Goal: Subscribe to service/newsletter

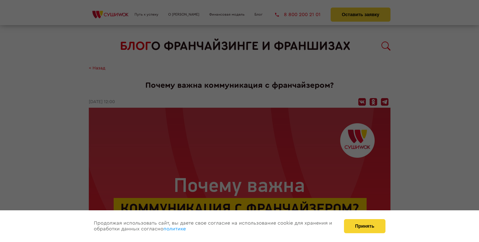
scroll to position [693, 0]
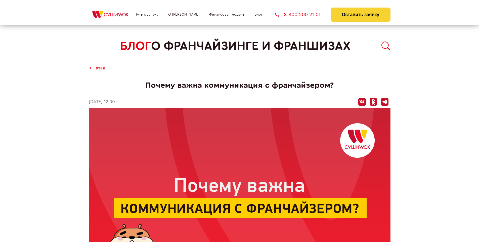
scroll to position [693, 0]
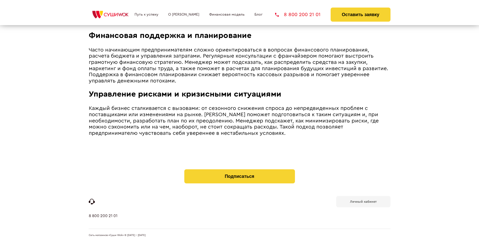
click at [363, 201] on b "Личный кабинет" at bounding box center [363, 201] width 27 height 3
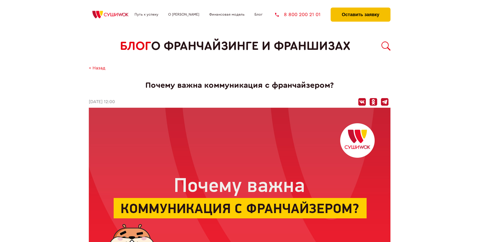
click at [360, 9] on button "Оставить заявку" at bounding box center [361, 15] width 60 height 14
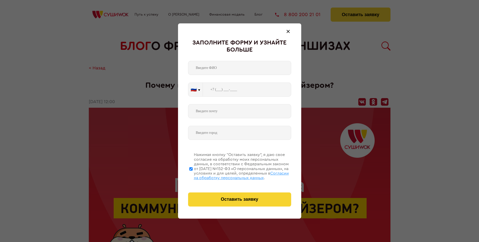
click at [233, 175] on span "Согласии на обработку персональных данных" at bounding box center [241, 175] width 95 height 9
click at [193, 175] on input "Нажимая кнопку “Оставить заявку”, я даю свое согласие на обработку моих персона…" at bounding box center [190, 169] width 3 height 40
checkbox input "false"
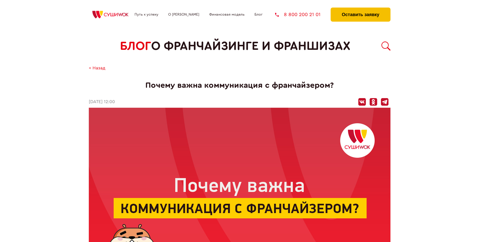
click at [360, 9] on button "Оставить заявку" at bounding box center [361, 15] width 60 height 14
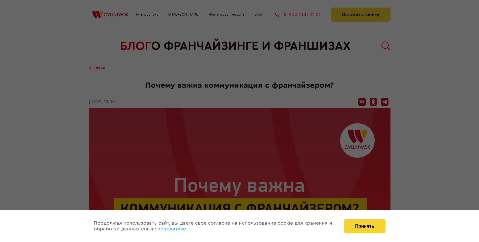
scroll to position [693, 0]
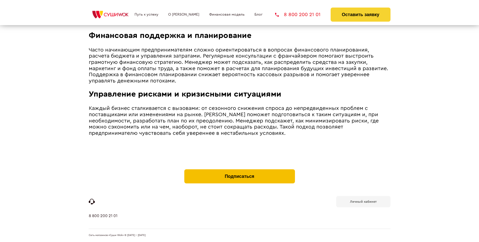
click at [239, 171] on button "Подписаться" at bounding box center [239, 176] width 111 height 14
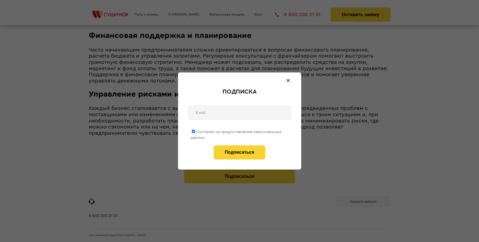
click at [236, 131] on span "Согласен на предоставление персональных данных" at bounding box center [236, 135] width 91 height 10
click at [195, 131] on input "Согласен на предоставление персональных данных" at bounding box center [193, 131] width 3 height 3
checkbox input "false"
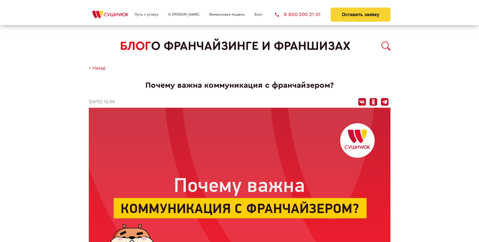
scroll to position [693, 0]
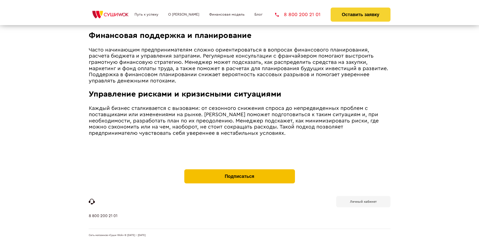
click at [239, 171] on button "Подписаться" at bounding box center [239, 176] width 111 height 14
